Goal: Task Accomplishment & Management: Manage account settings

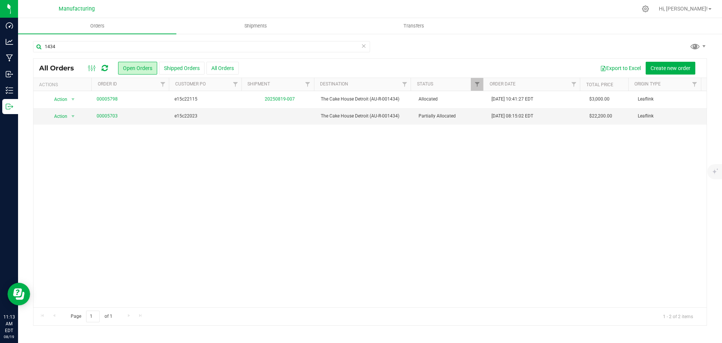
click at [105, 67] on icon at bounding box center [105, 68] width 6 height 8
click at [113, 117] on link "00005703" at bounding box center [107, 116] width 21 height 7
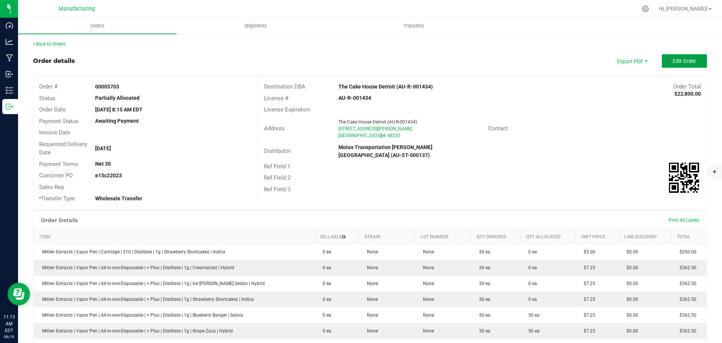
click at [690, 61] on span "Edit Order" at bounding box center [684, 61] width 23 height 6
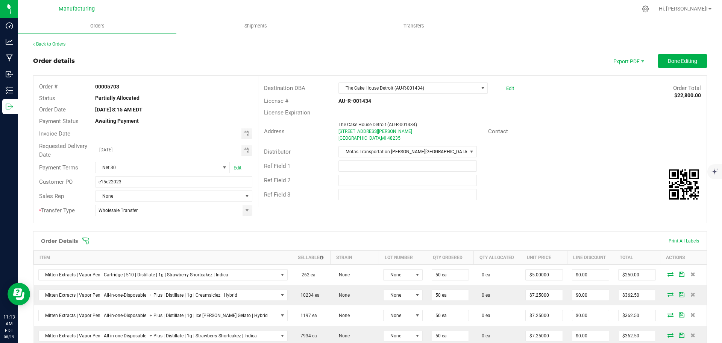
click at [86, 240] on icon at bounding box center [86, 241] width 8 height 8
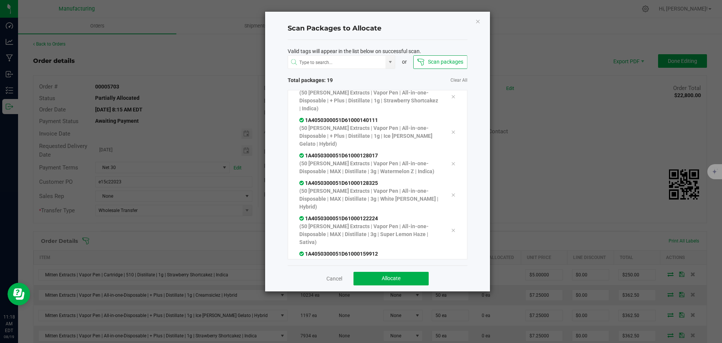
scroll to position [435, 0]
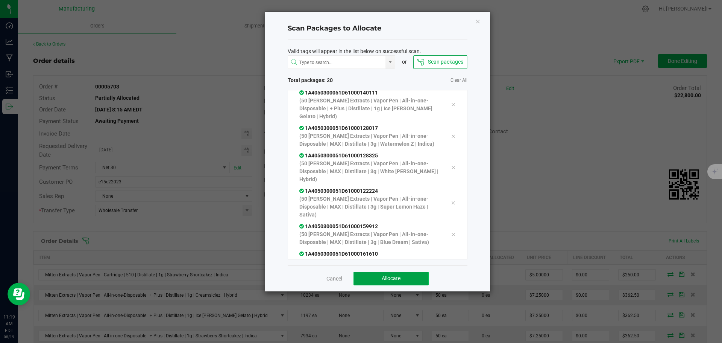
click at [385, 280] on span "Allocate" at bounding box center [391, 278] width 19 height 6
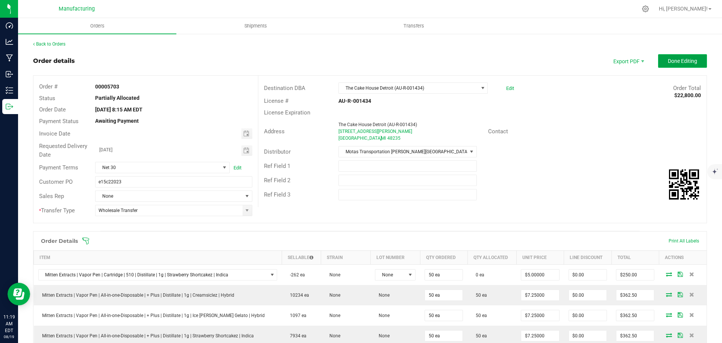
click at [668, 59] on span "Done Editing" at bounding box center [682, 61] width 29 height 6
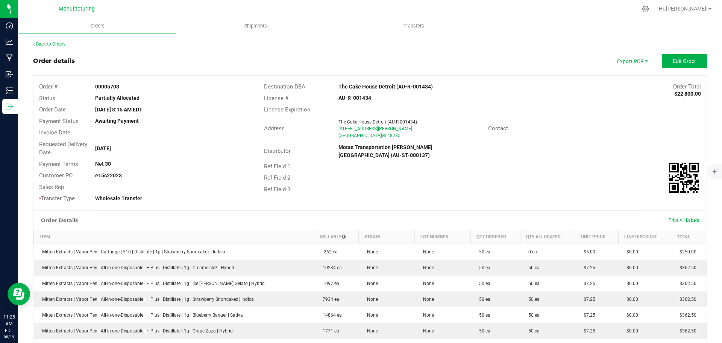
click at [47, 44] on link "Back to Orders" at bounding box center [49, 43] width 32 height 5
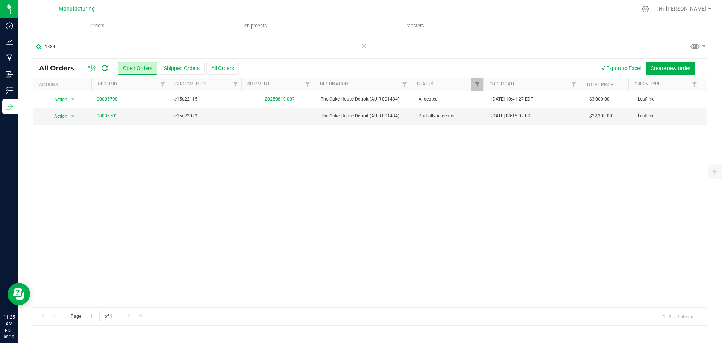
click at [108, 68] on icon at bounding box center [105, 68] width 6 height 8
click at [107, 117] on link "00005703" at bounding box center [107, 116] width 21 height 7
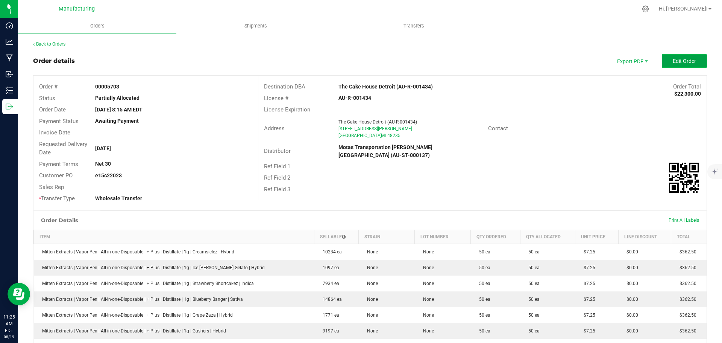
click at [687, 59] on span "Edit Order" at bounding box center [684, 61] width 23 height 6
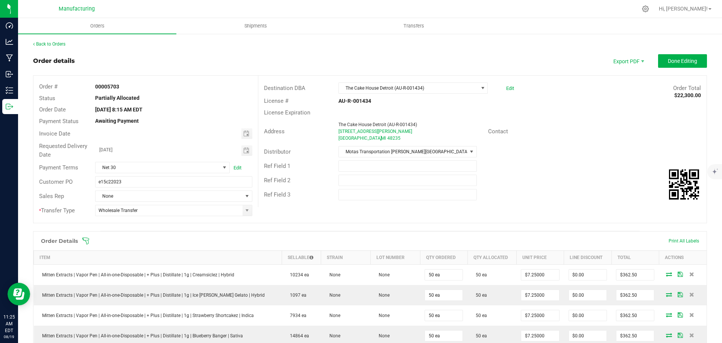
click at [86, 241] on icon at bounding box center [85, 240] width 7 height 7
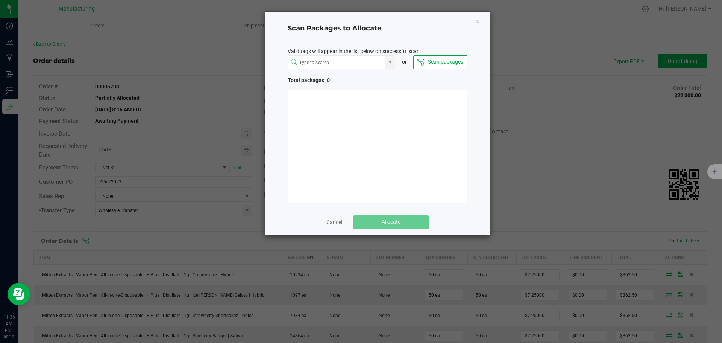
click at [337, 220] on link "Cancel" at bounding box center [335, 222] width 16 height 8
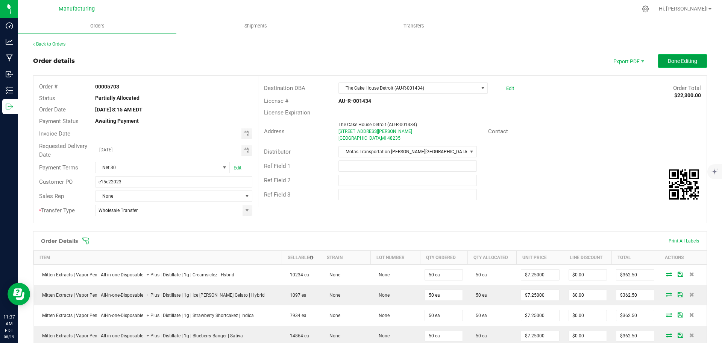
click at [680, 58] on span "Done Editing" at bounding box center [682, 61] width 29 height 6
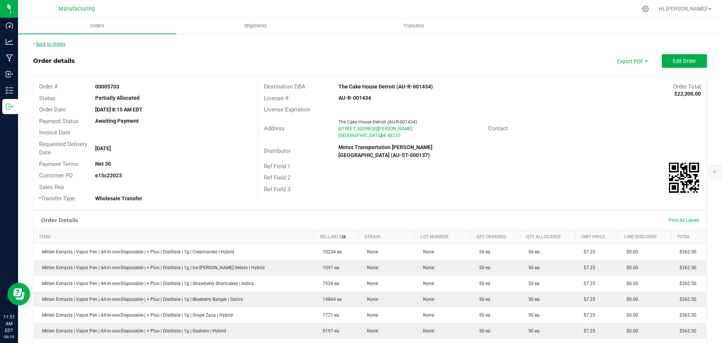
click at [56, 42] on link "Back to Orders" at bounding box center [49, 43] width 32 height 5
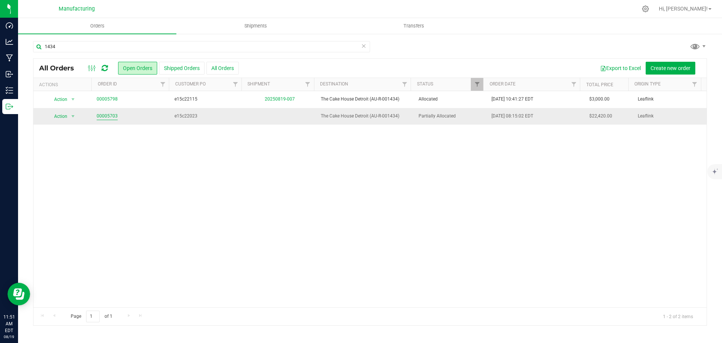
click at [109, 115] on link "00005703" at bounding box center [107, 116] width 21 height 7
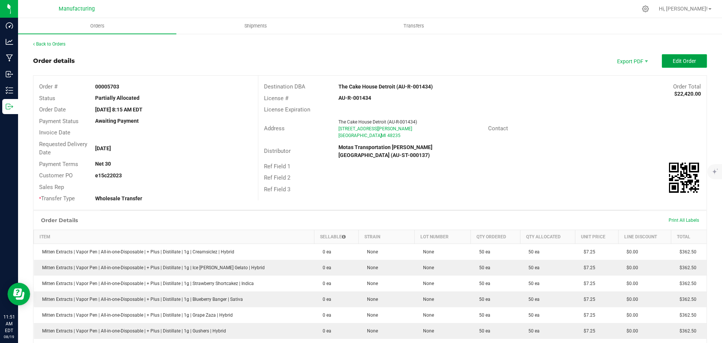
click at [677, 63] on span "Edit Order" at bounding box center [684, 61] width 23 height 6
click at [673, 61] on span "Edit Order" at bounding box center [684, 61] width 23 height 6
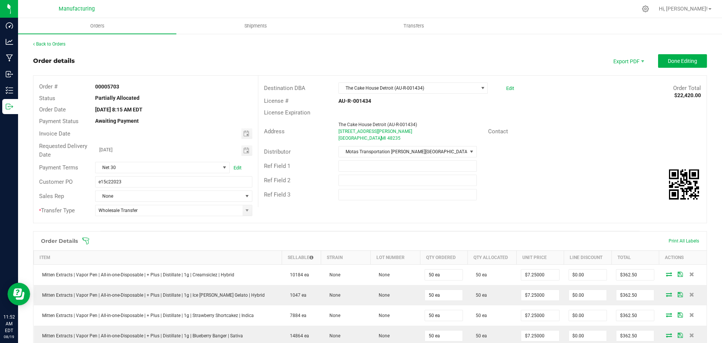
click at [86, 238] on icon at bounding box center [86, 241] width 8 height 8
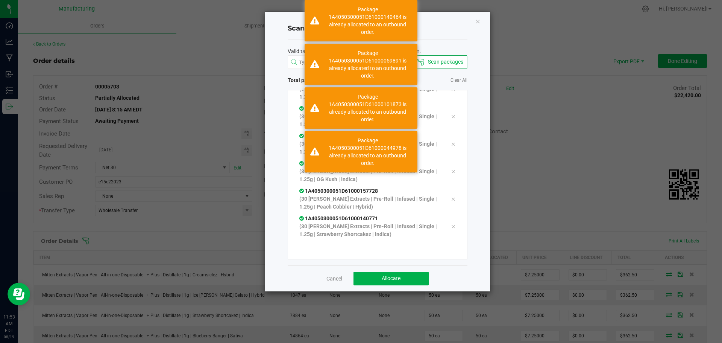
scroll to position [372, 0]
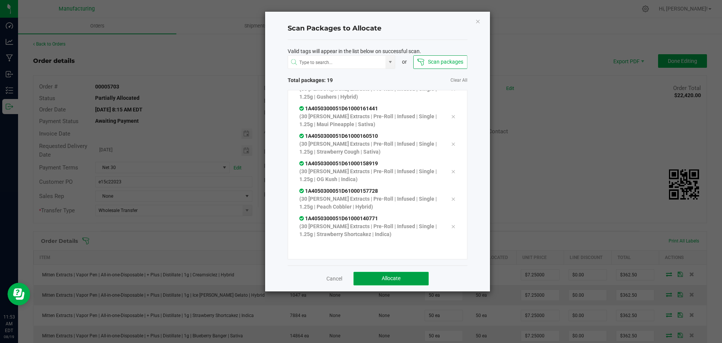
click at [415, 281] on button "Allocate" at bounding box center [391, 279] width 75 height 14
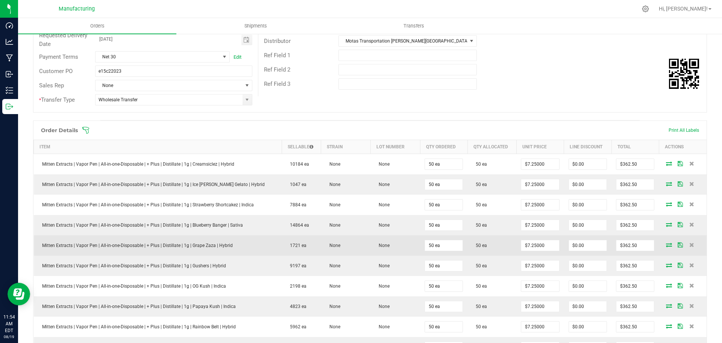
scroll to position [75, 0]
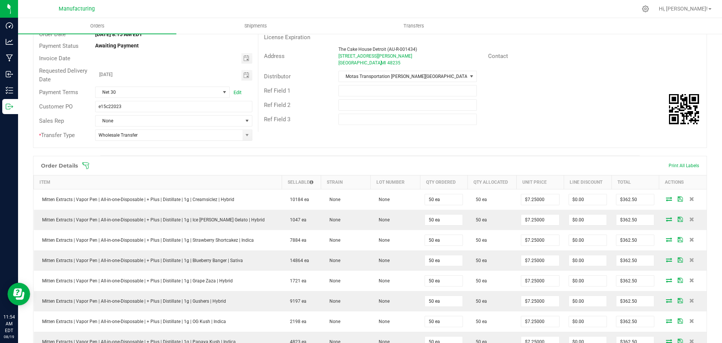
click at [87, 164] on icon at bounding box center [86, 166] width 8 height 8
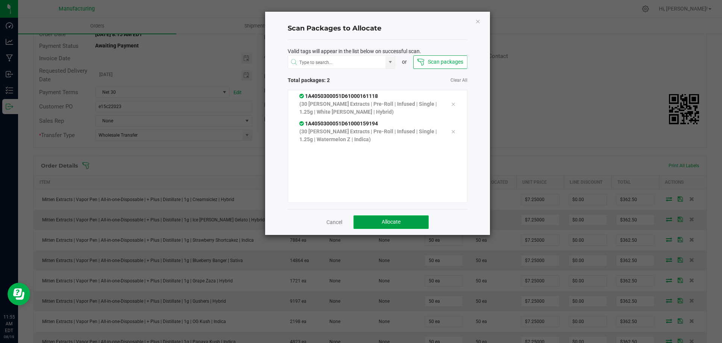
click at [394, 217] on button "Allocate" at bounding box center [391, 222] width 75 height 14
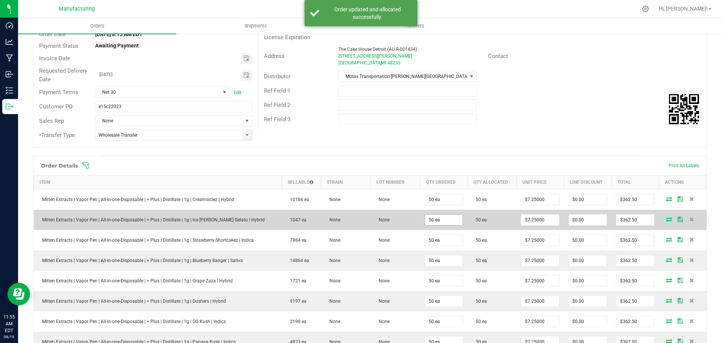
scroll to position [0, 0]
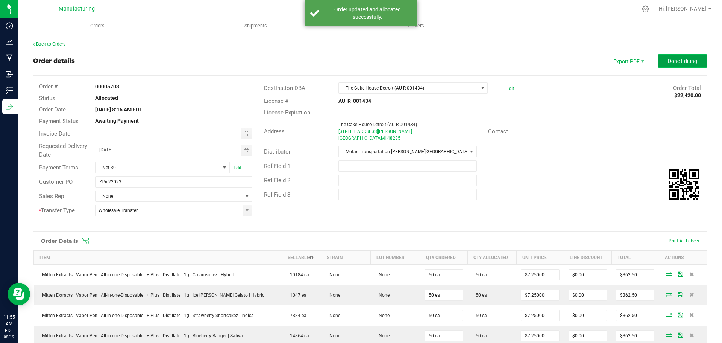
click at [696, 60] on button "Done Editing" at bounding box center [682, 61] width 49 height 14
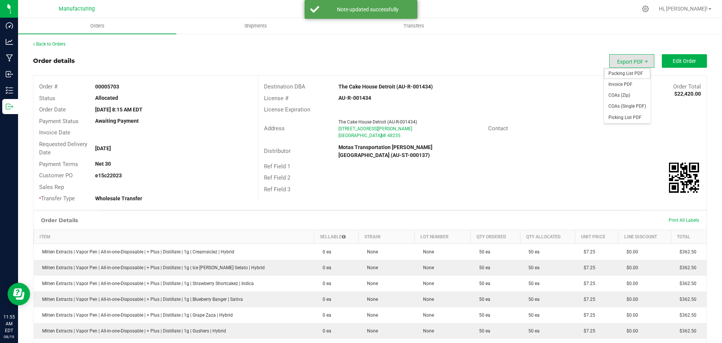
click at [621, 72] on span "Packing List PDF" at bounding box center [627, 73] width 47 height 11
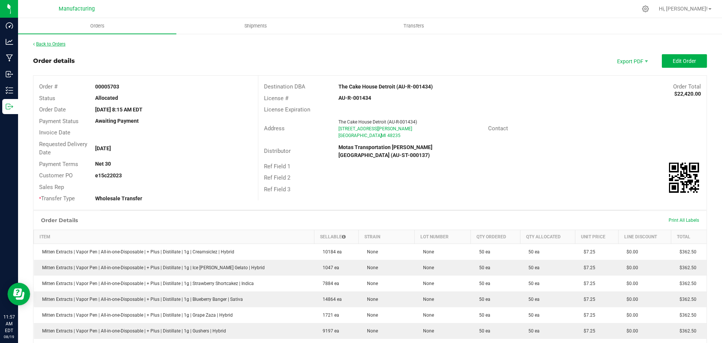
click at [49, 44] on link "Back to Orders" at bounding box center [49, 43] width 32 height 5
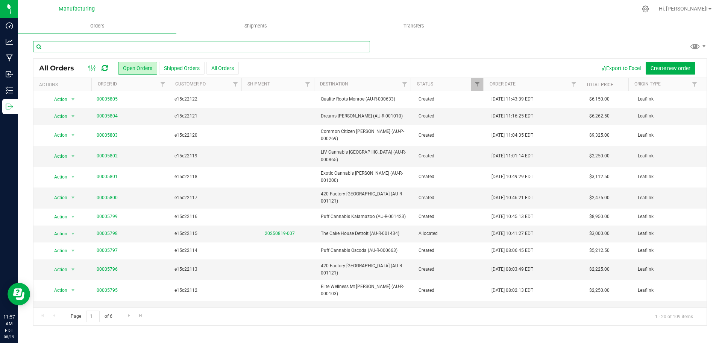
drag, startPoint x: 185, startPoint y: 49, endPoint x: 185, endPoint y: 46, distance: 3.8
click at [185, 49] on input "text" at bounding box center [201, 46] width 337 height 11
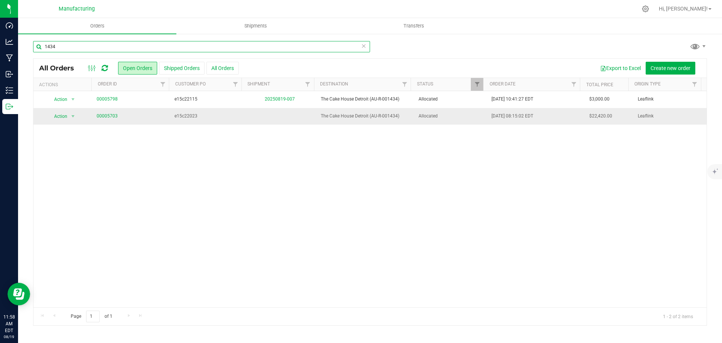
type input "1434"
click at [480, 121] on td "Allocated" at bounding box center [450, 116] width 73 height 17
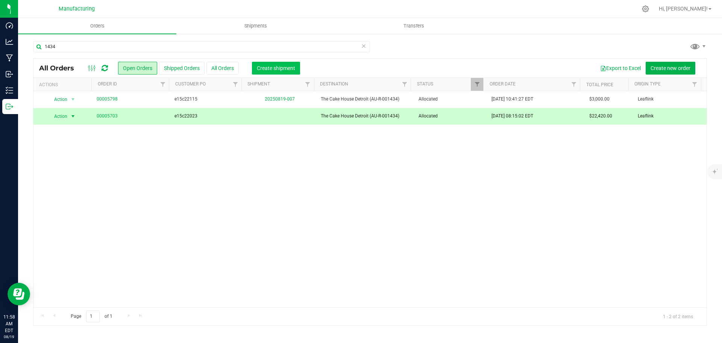
click at [269, 70] on span "Create shipment" at bounding box center [276, 68] width 38 height 6
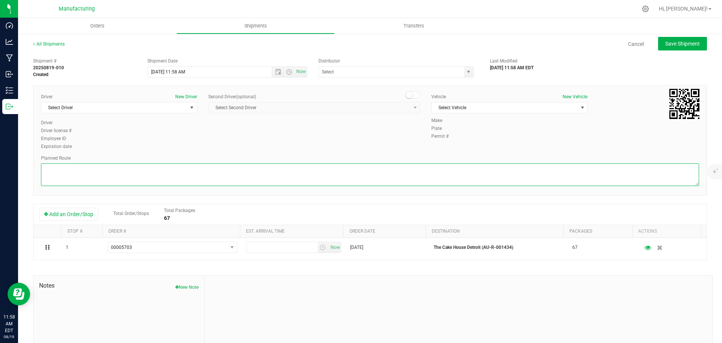
click at [370, 174] on textarea at bounding box center [370, 174] width 658 height 23
paste textarea "Mitten Distro Dimondale To Motas -- Head south 246 ft -- Turn right 325 ft -- T…"
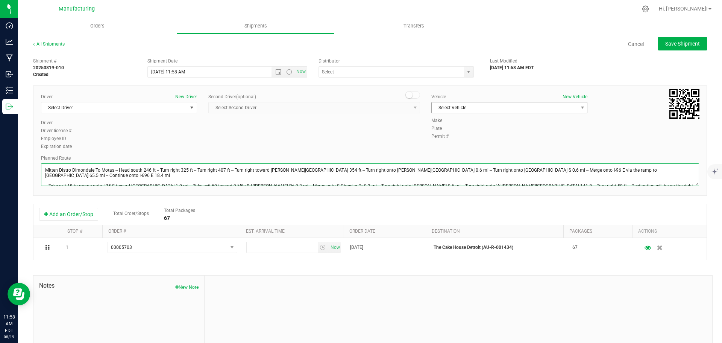
type textarea "Mitten Distro Dimondale To Motas -- Head south 246 ft -- Turn right 325 ft -- T…"
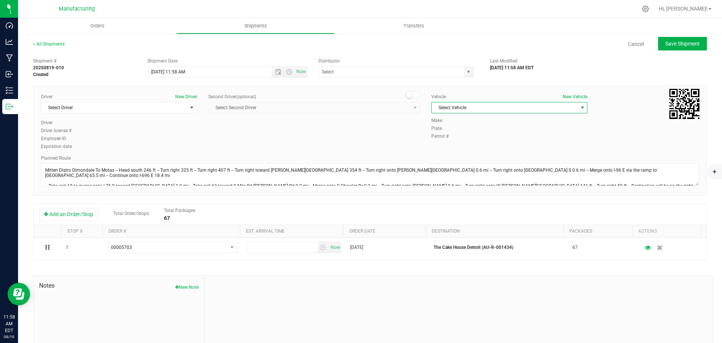
click at [444, 108] on span "Select Vehicle" at bounding box center [505, 107] width 146 height 11
click at [441, 145] on li "[MEDICAL_DATA]" at bounding box center [506, 142] width 154 height 11
click at [469, 73] on span "select" at bounding box center [468, 72] width 9 height 11
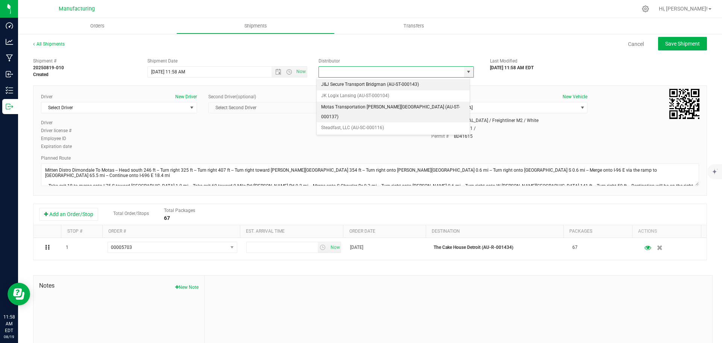
click at [339, 108] on li "Motas Transportation [PERSON_NAME][GEOGRAPHIC_DATA] (AU-ST-000137)" at bounding box center [393, 112] width 153 height 21
type input "Motas Transportation [PERSON_NAME][GEOGRAPHIC_DATA] (AU-ST-000137)"
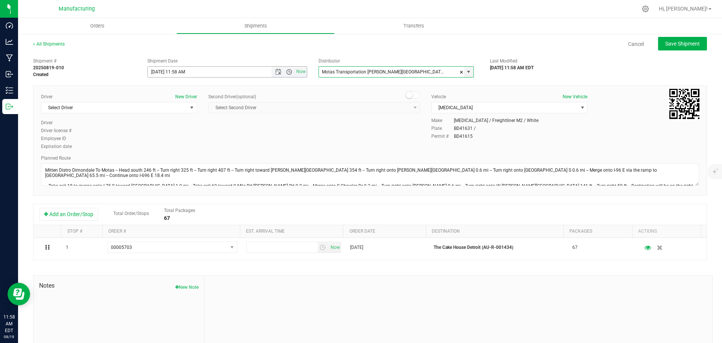
click at [289, 72] on span "Open the time view" at bounding box center [289, 72] width 6 height 6
click at [168, 116] on li "11:30 AM" at bounding box center [225, 119] width 157 height 10
click at [191, 109] on span "select" at bounding box center [192, 108] width 6 height 6
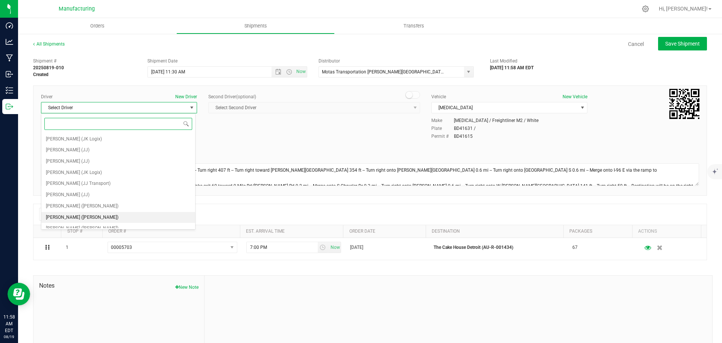
click at [70, 219] on span "[PERSON_NAME] ([PERSON_NAME])" at bounding box center [82, 218] width 73 height 10
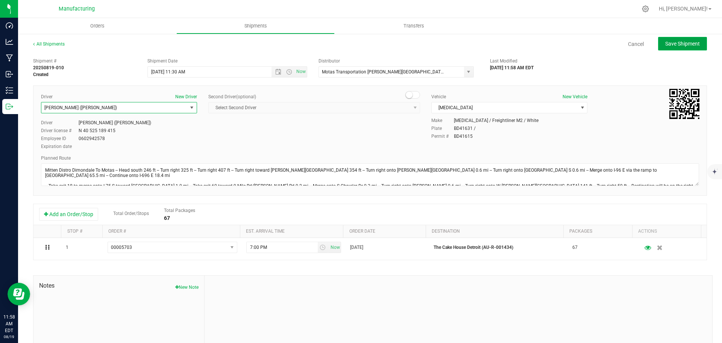
click at [668, 41] on span "Save Shipment" at bounding box center [683, 44] width 35 height 6
type input "[DATE] 3:30 PM"
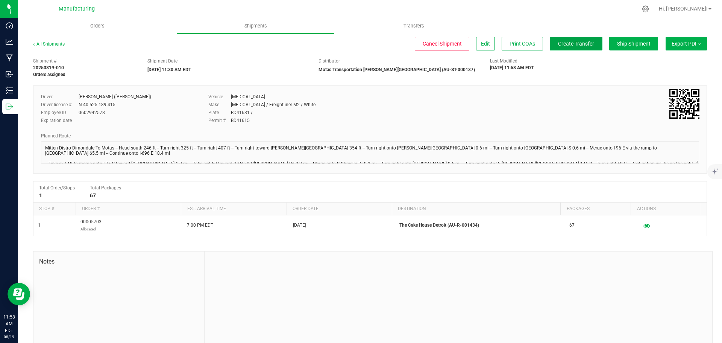
click at [578, 47] on span "Create Transfer" at bounding box center [576, 44] width 36 height 6
